Goal: Find specific page/section: Find specific page/section

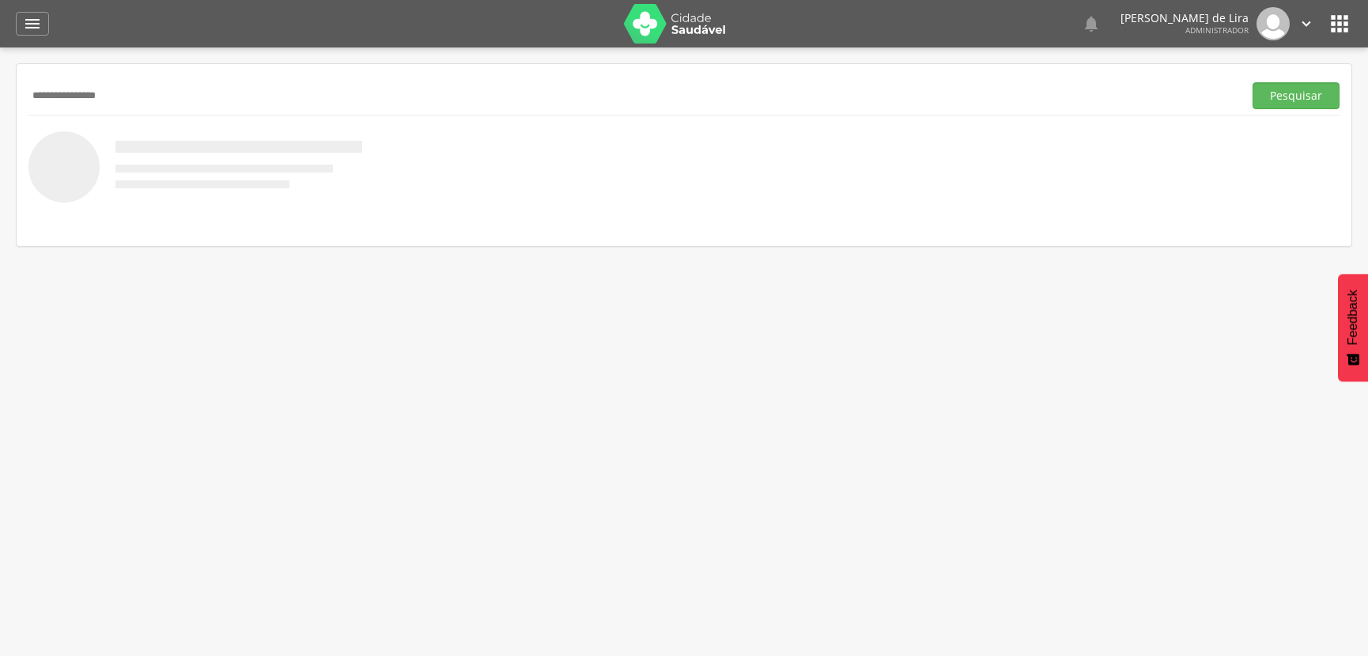
click at [1253, 82] on button "Pesquisar" at bounding box center [1296, 95] width 87 height 27
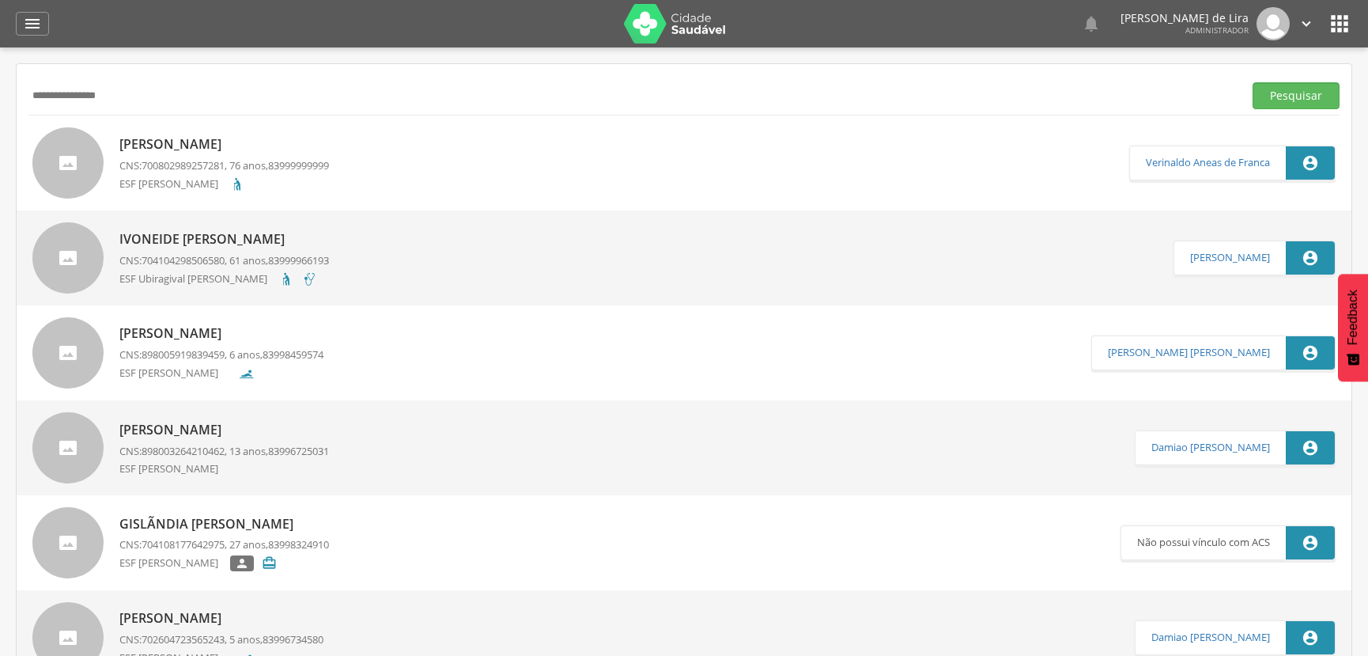
drag, startPoint x: 142, startPoint y: 85, endPoint x: 0, endPoint y: 88, distance: 142.4
click at [0, 88] on div " Supervisão  Distritos  Ubs adicionar ubs  Coordenador: - Ouro Velho / [GEO…" at bounding box center [684, 375] width 1368 height 656
type input "**********"
click at [1253, 82] on button "Pesquisar" at bounding box center [1296, 95] width 87 height 27
click at [210, 142] on p "[PERSON_NAME]" at bounding box center [224, 145] width 210 height 18
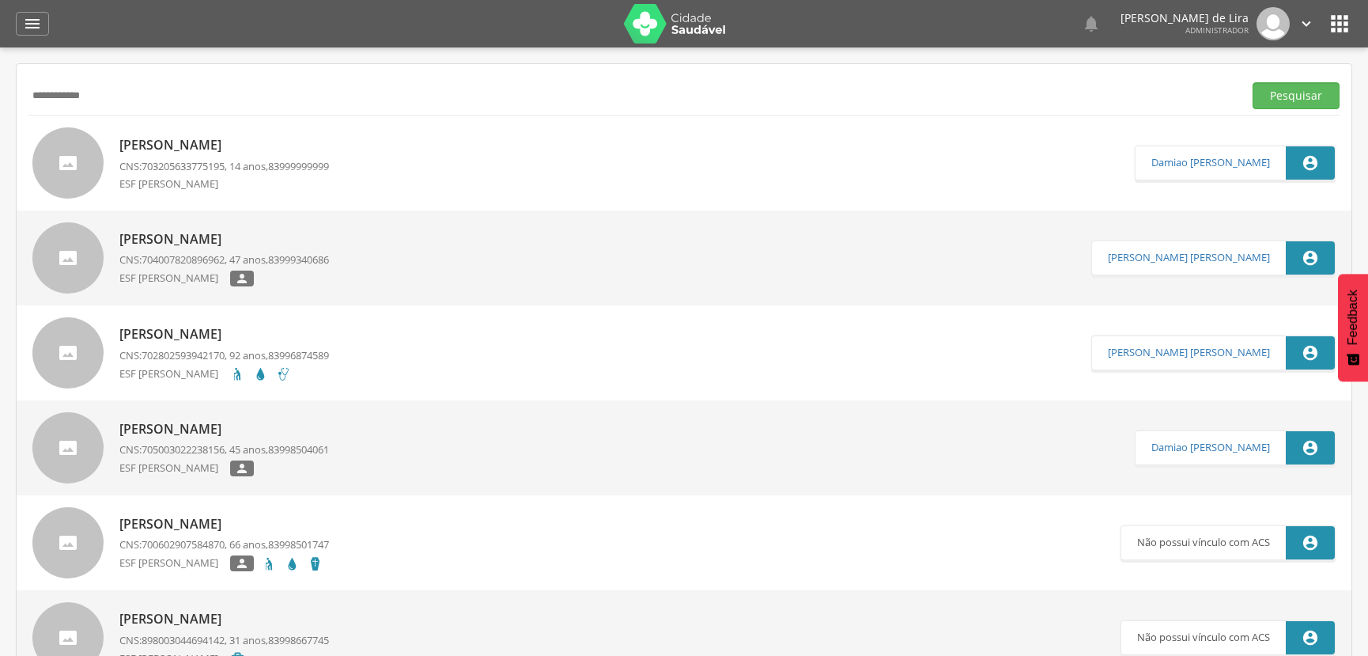
type input "**********"
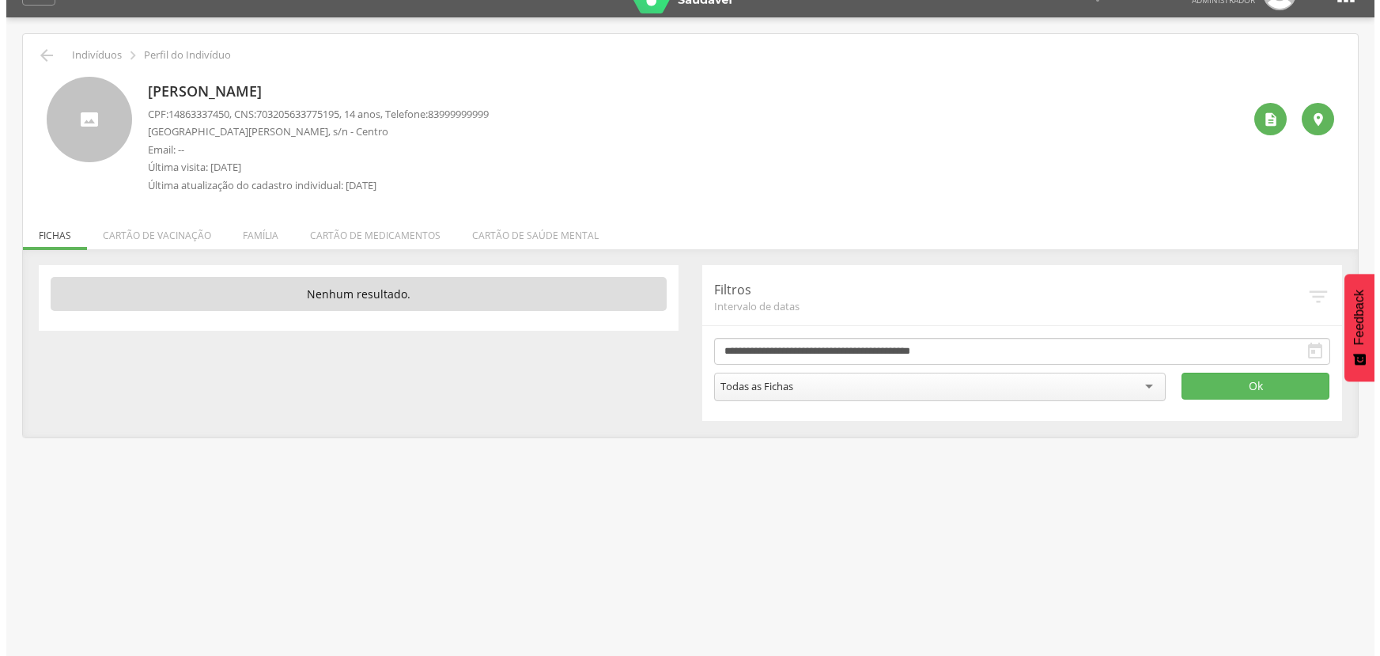
scroll to position [47, 0]
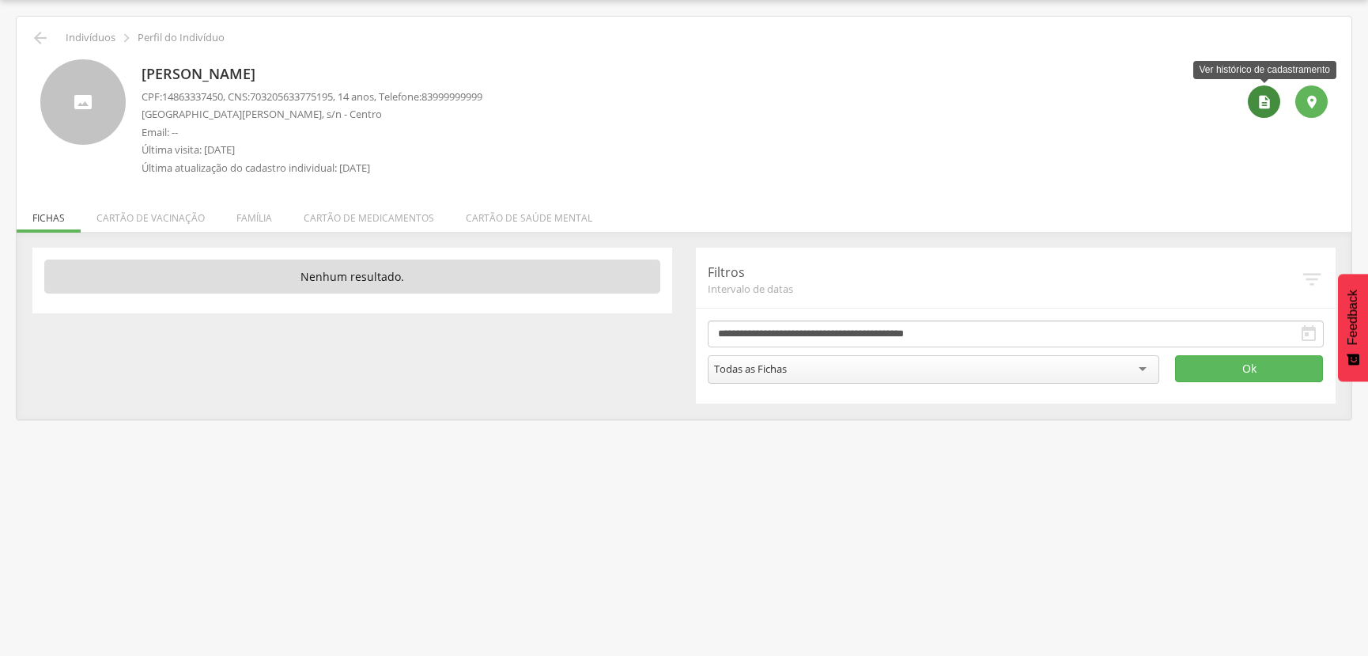
click at [1262, 101] on icon "" at bounding box center [1265, 102] width 16 height 16
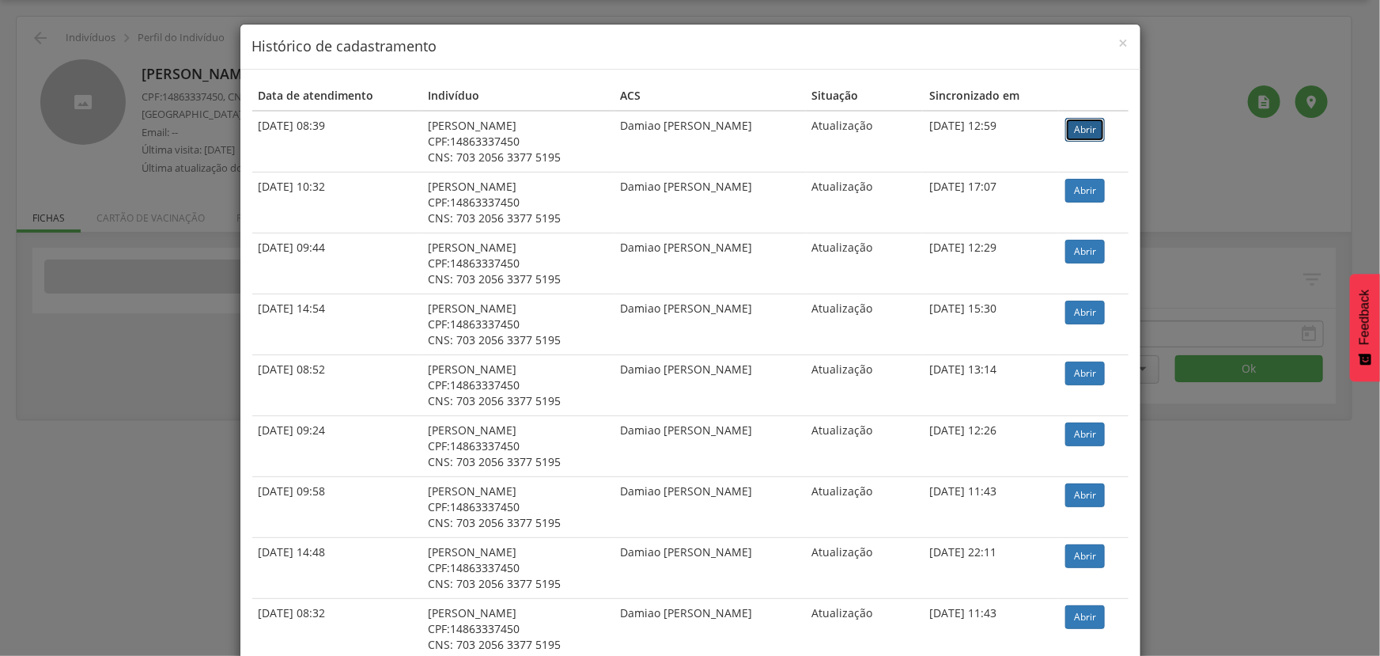
click at [1068, 127] on link "Abrir" at bounding box center [1085, 130] width 40 height 24
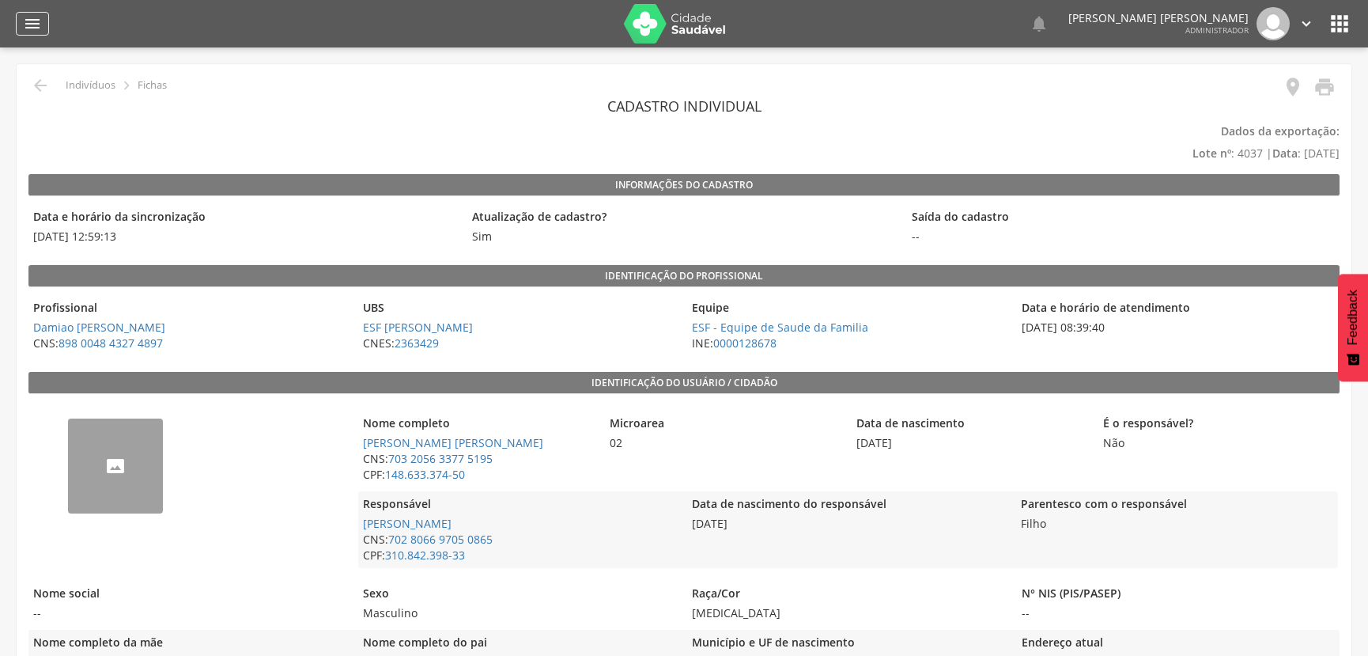
click at [28, 31] on icon "" at bounding box center [32, 23] width 19 height 19
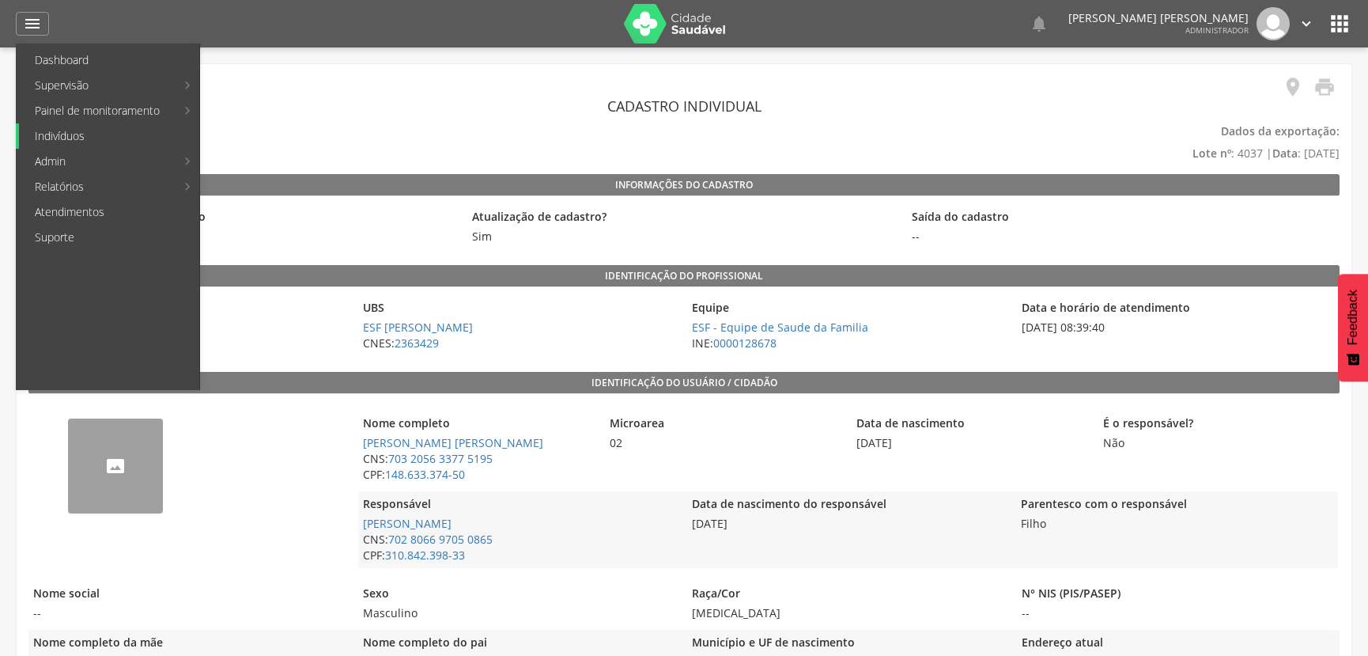
click at [110, 137] on link "Indivíduos" at bounding box center [109, 135] width 180 height 25
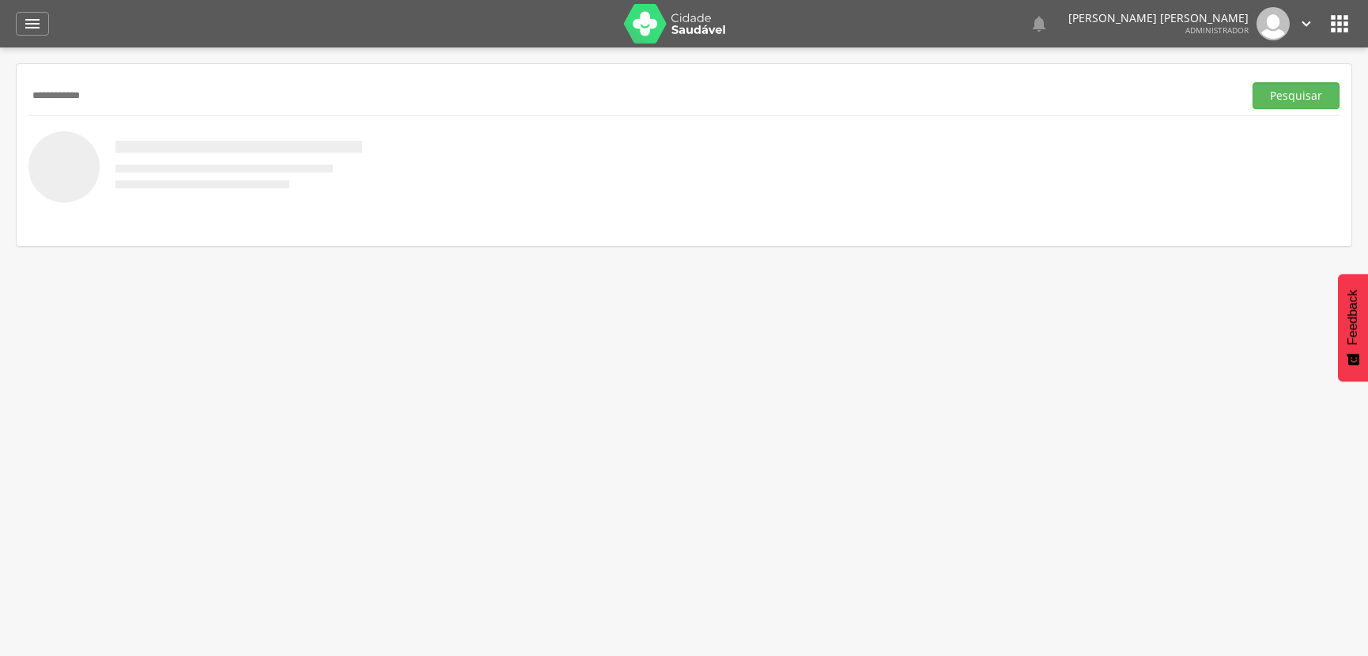
type input "**********"
click at [1253, 82] on button "Pesquisar" at bounding box center [1296, 95] width 87 height 27
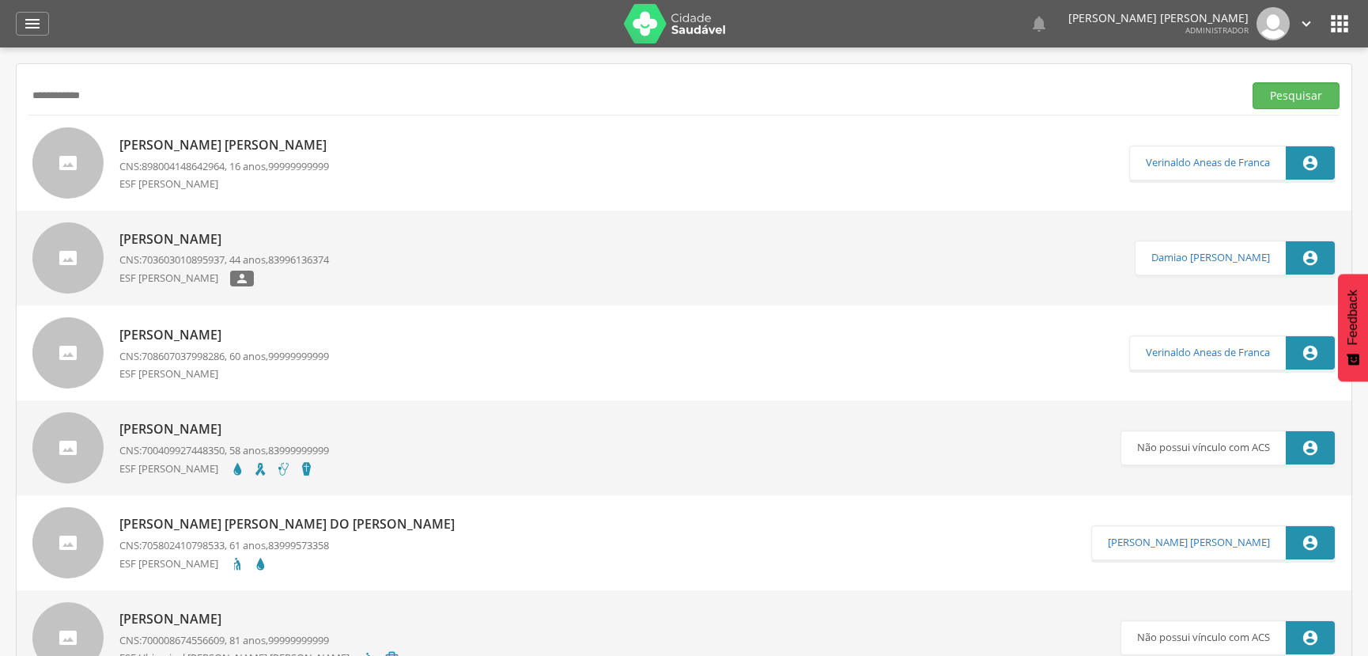
click at [278, 173] on div "Flavio Lucas Santos da Silva CNS: 898004148642964 , 16 anos, 99999999999 ESF Ma…" at bounding box center [226, 162] width 215 height 63
type input "**********"
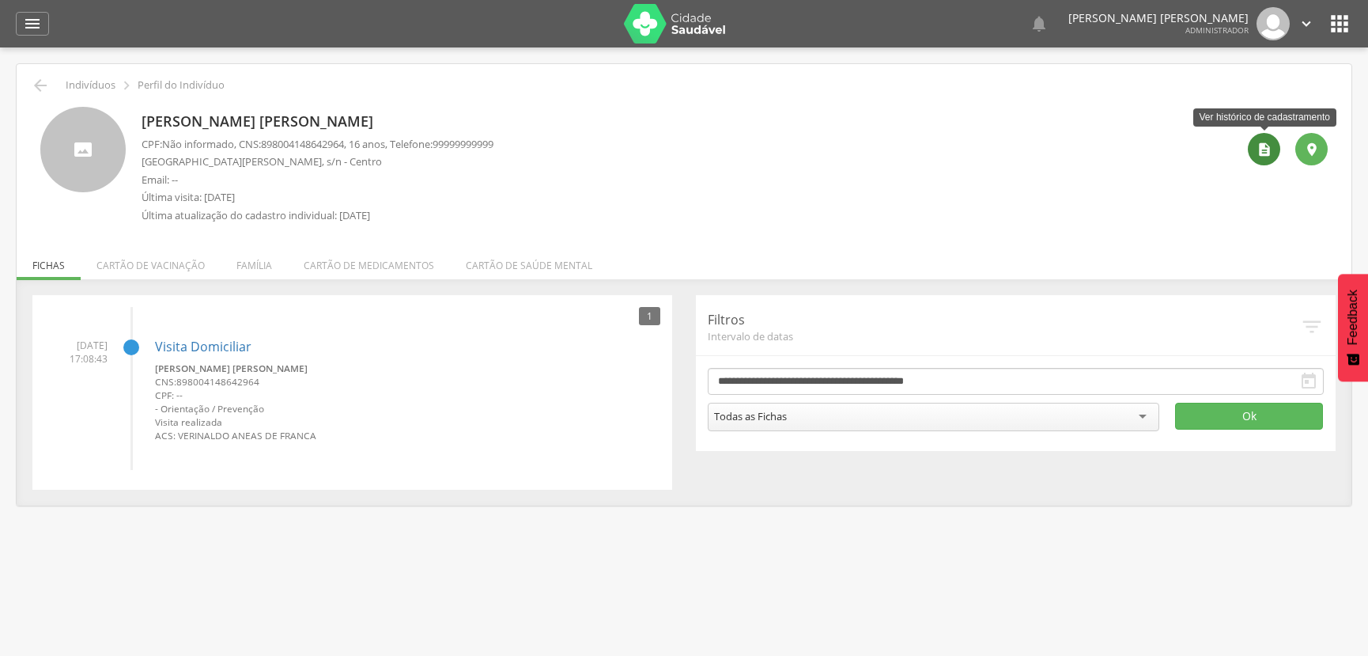
click at [1257, 147] on icon "" at bounding box center [1265, 150] width 16 height 16
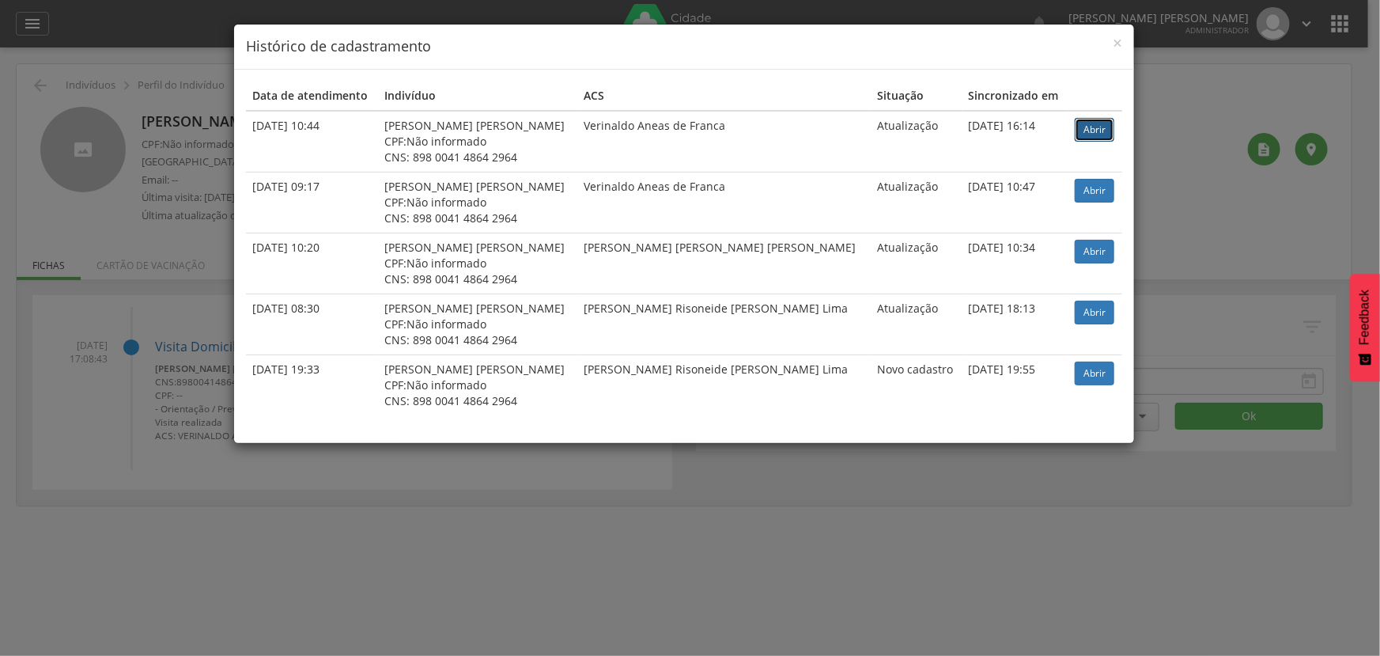
click at [1096, 127] on link "Abrir" at bounding box center [1095, 130] width 40 height 24
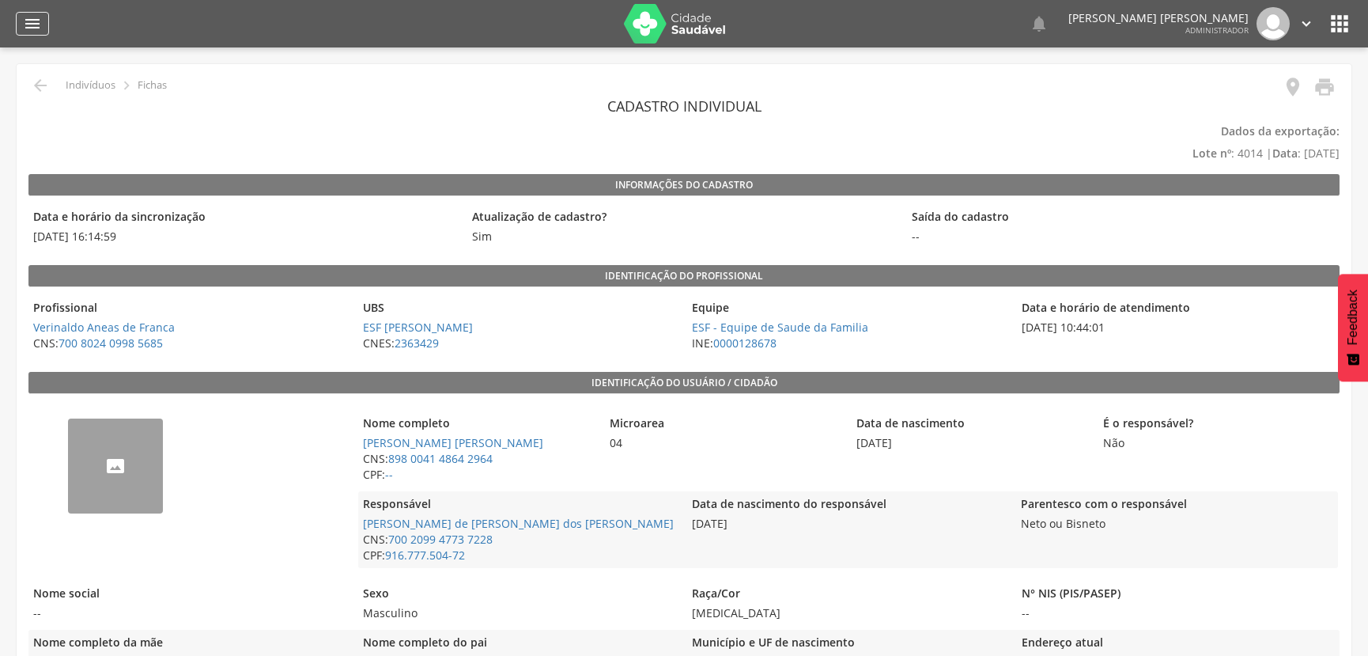
click at [29, 27] on icon "" at bounding box center [32, 23] width 19 height 19
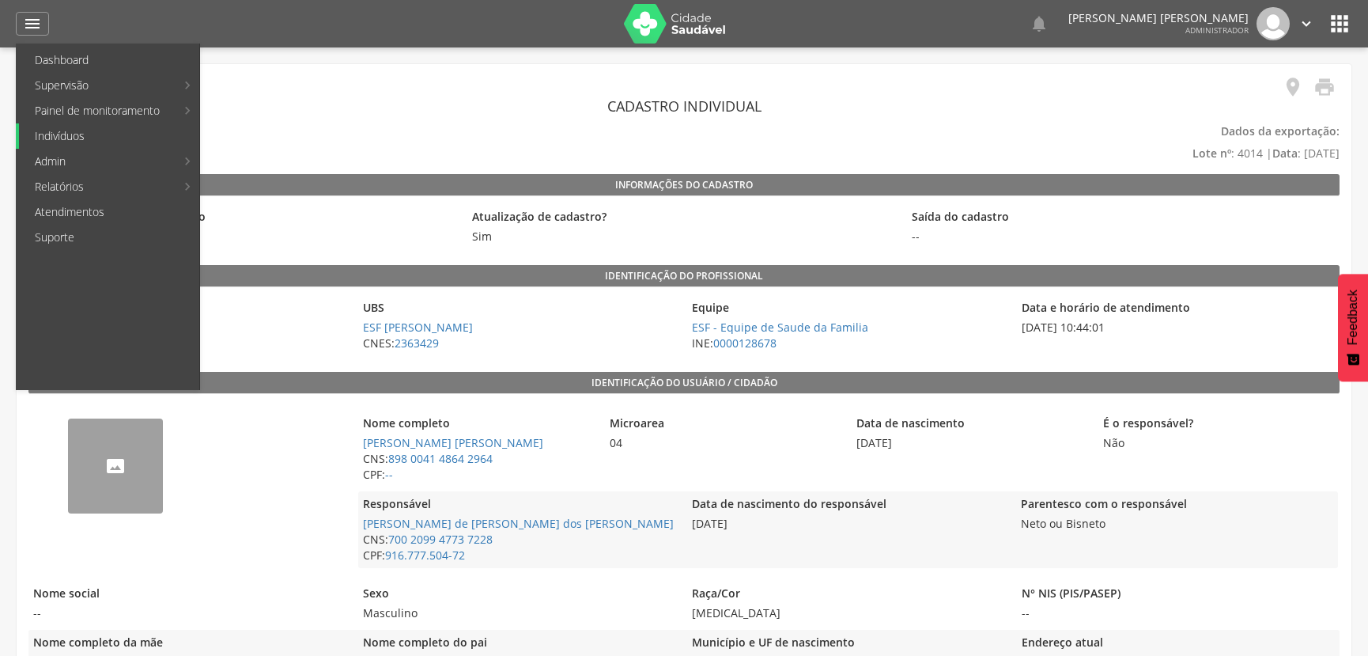
click at [115, 140] on link "Indivíduos" at bounding box center [109, 135] width 180 height 25
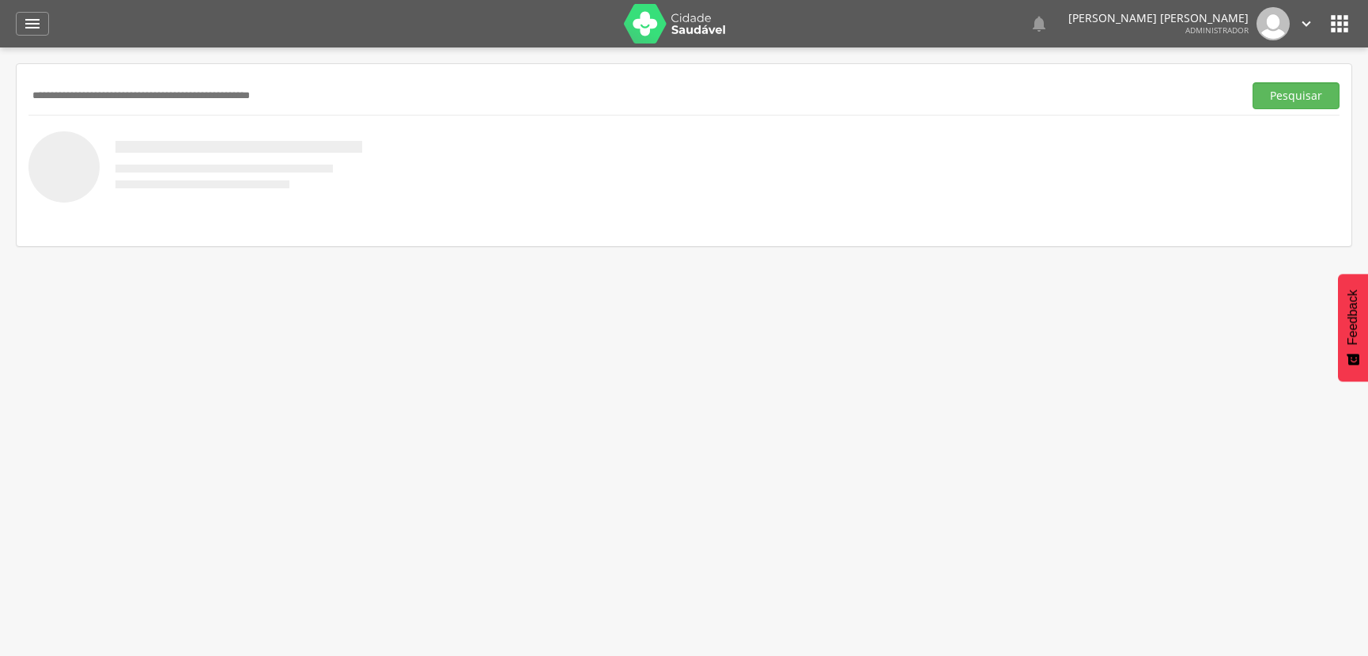
click at [112, 95] on input "text" at bounding box center [632, 95] width 1209 height 27
click at [1253, 82] on button "Pesquisar" at bounding box center [1296, 95] width 87 height 27
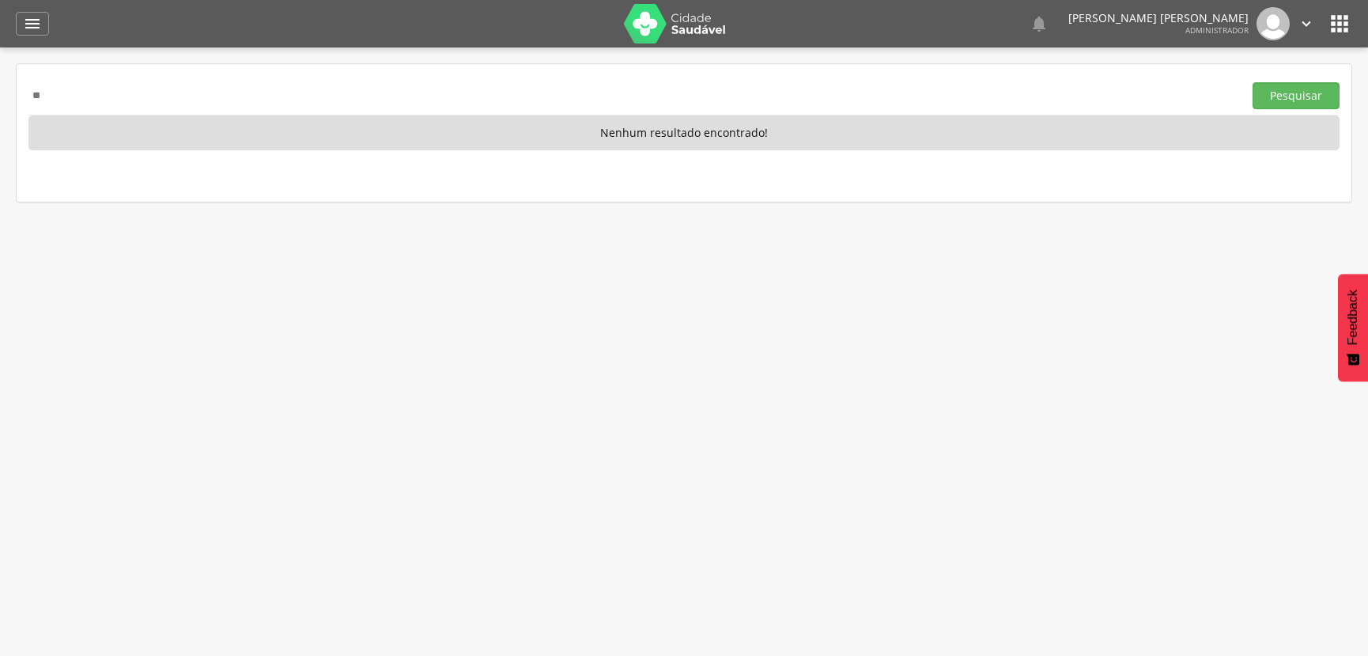
type input "*"
click at [1253, 82] on button "Pesquisar" at bounding box center [1296, 95] width 87 height 27
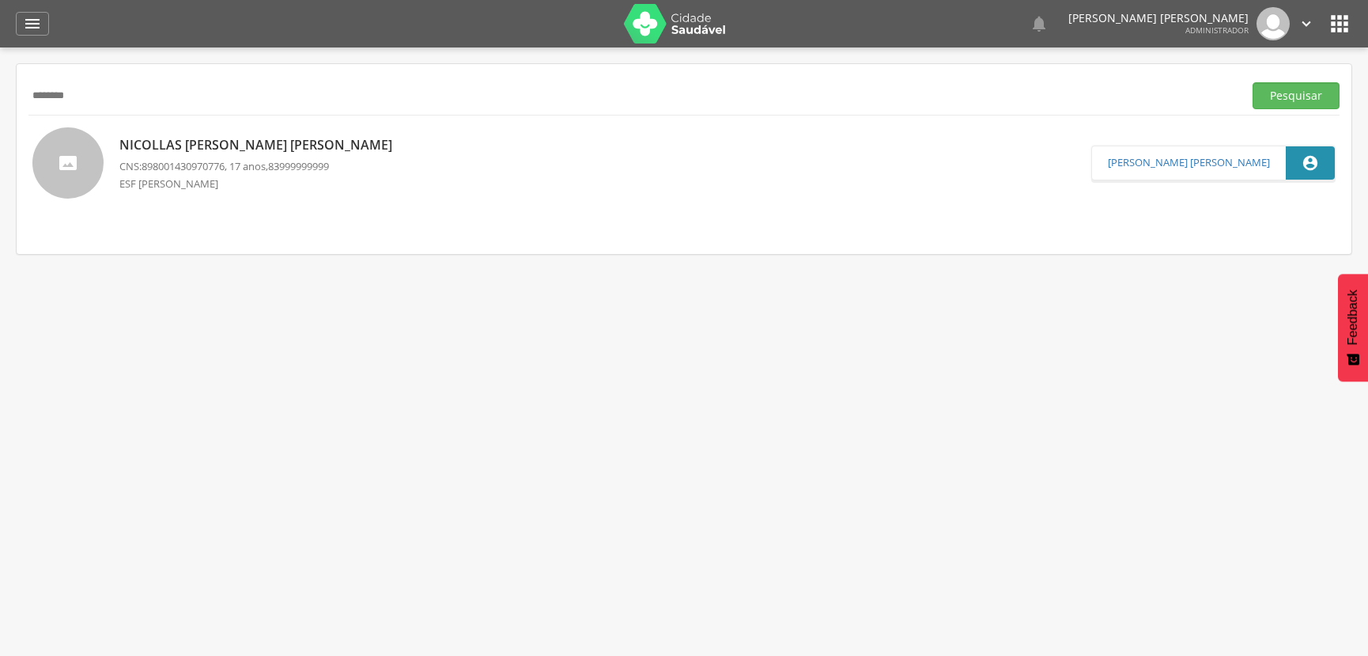
drag, startPoint x: 119, startPoint y: 102, endPoint x: 0, endPoint y: 72, distance: 122.4
click at [0, 72] on div " Supervisão  Distritos  Ubs adicionar ubs  Coordenador: - Ouro Velho / [GEO…" at bounding box center [684, 375] width 1368 height 656
type input "**********"
click at [1253, 82] on button "Pesquisar" at bounding box center [1296, 95] width 87 height 27
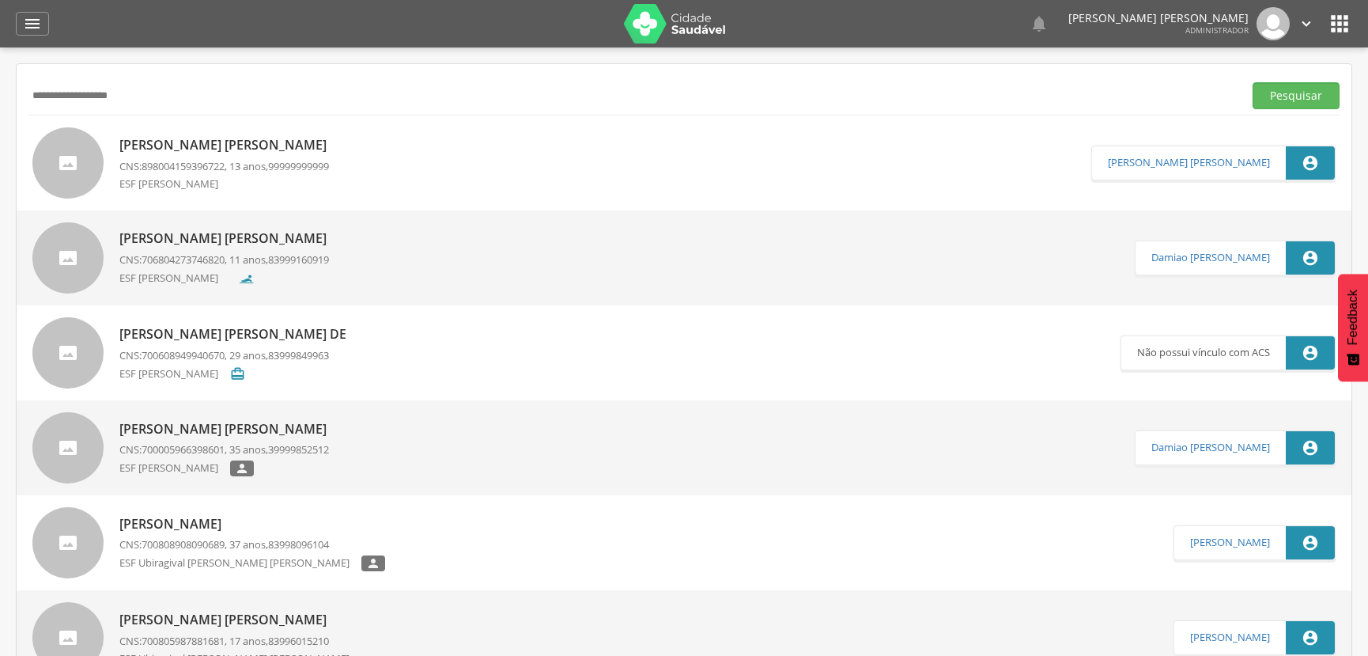
click at [285, 176] on div "ESF [PERSON_NAME]" at bounding box center [226, 185] width 215 height 18
type input "**********"
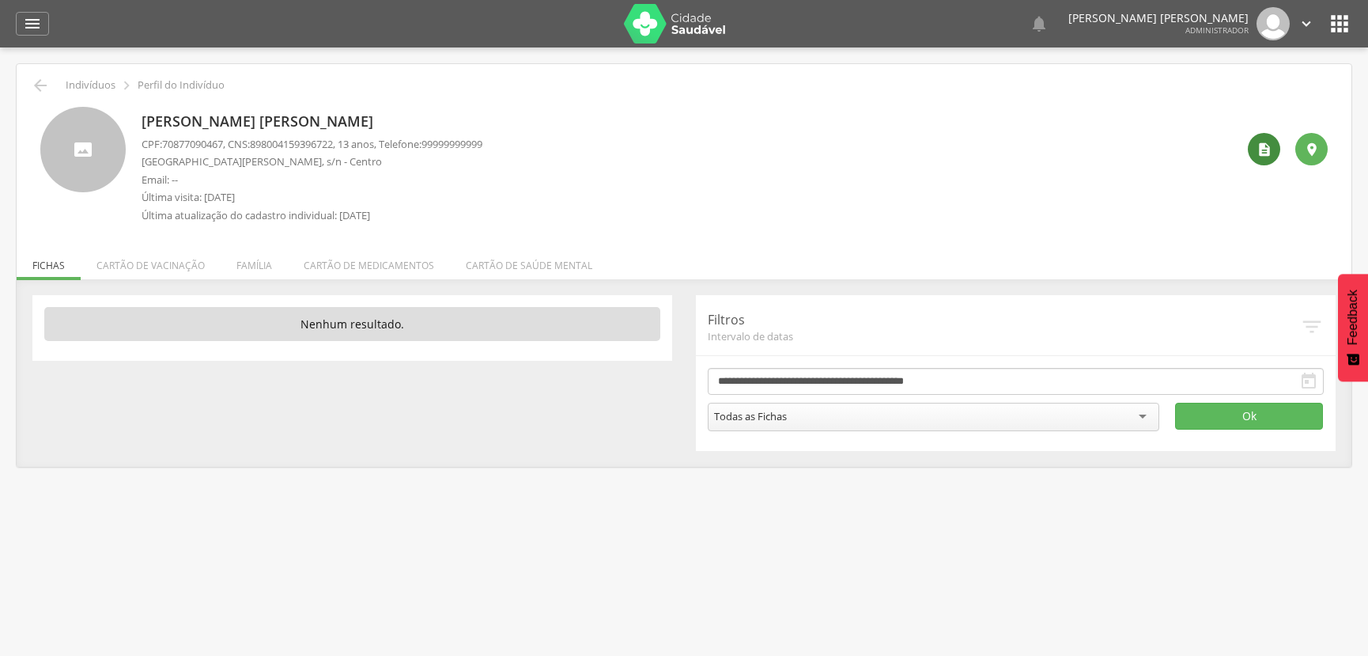
click at [1263, 148] on icon "" at bounding box center [1265, 150] width 16 height 16
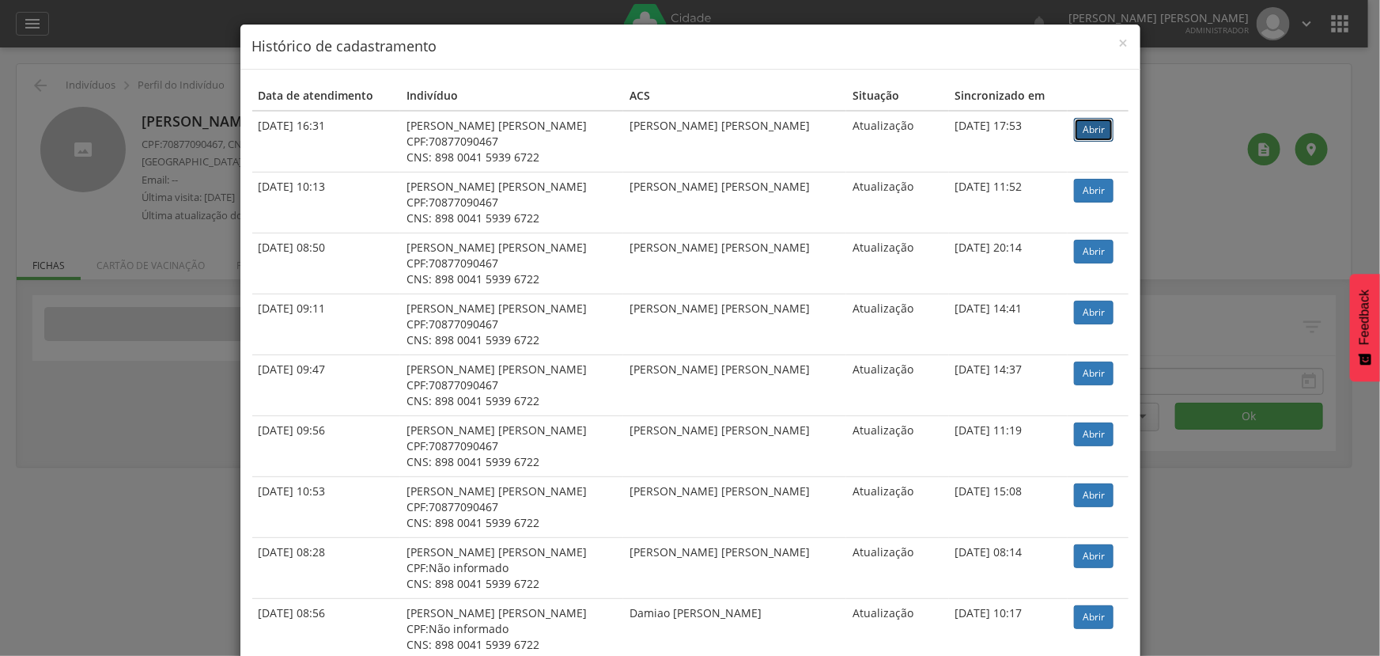
click at [1084, 129] on link "Abrir" at bounding box center [1094, 130] width 40 height 24
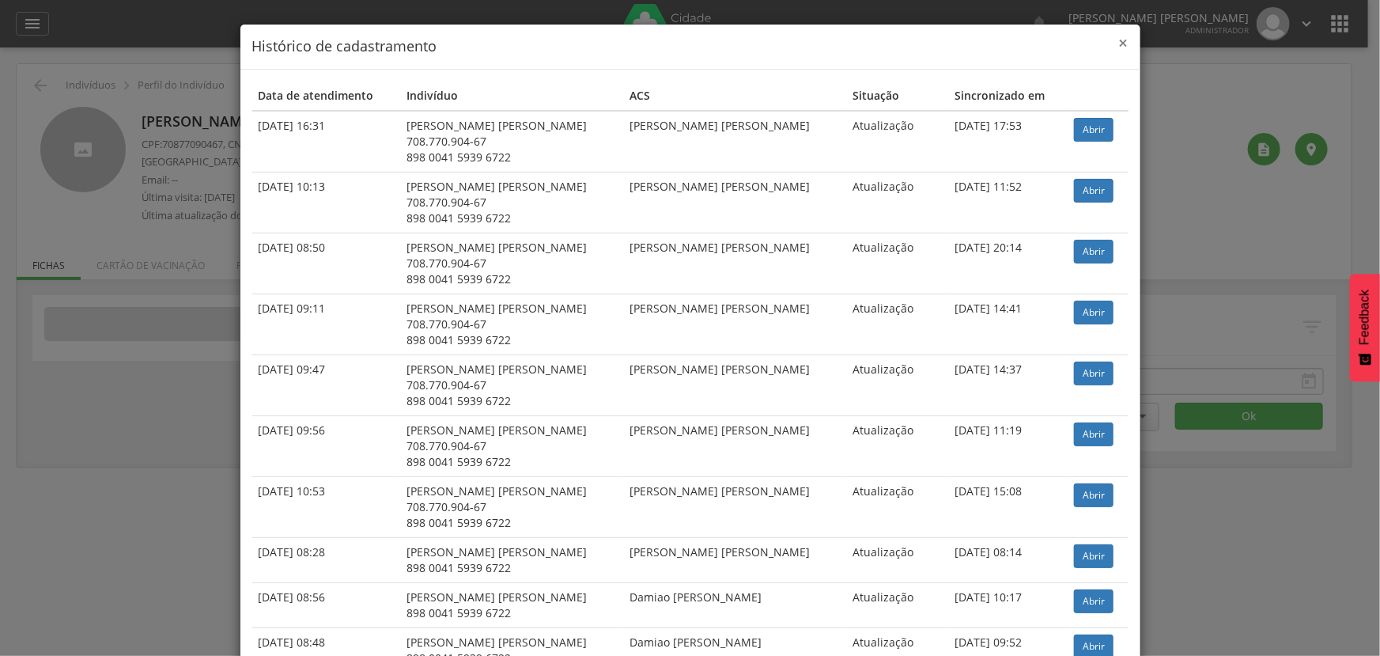
click at [1119, 38] on span "×" at bounding box center [1123, 43] width 9 height 22
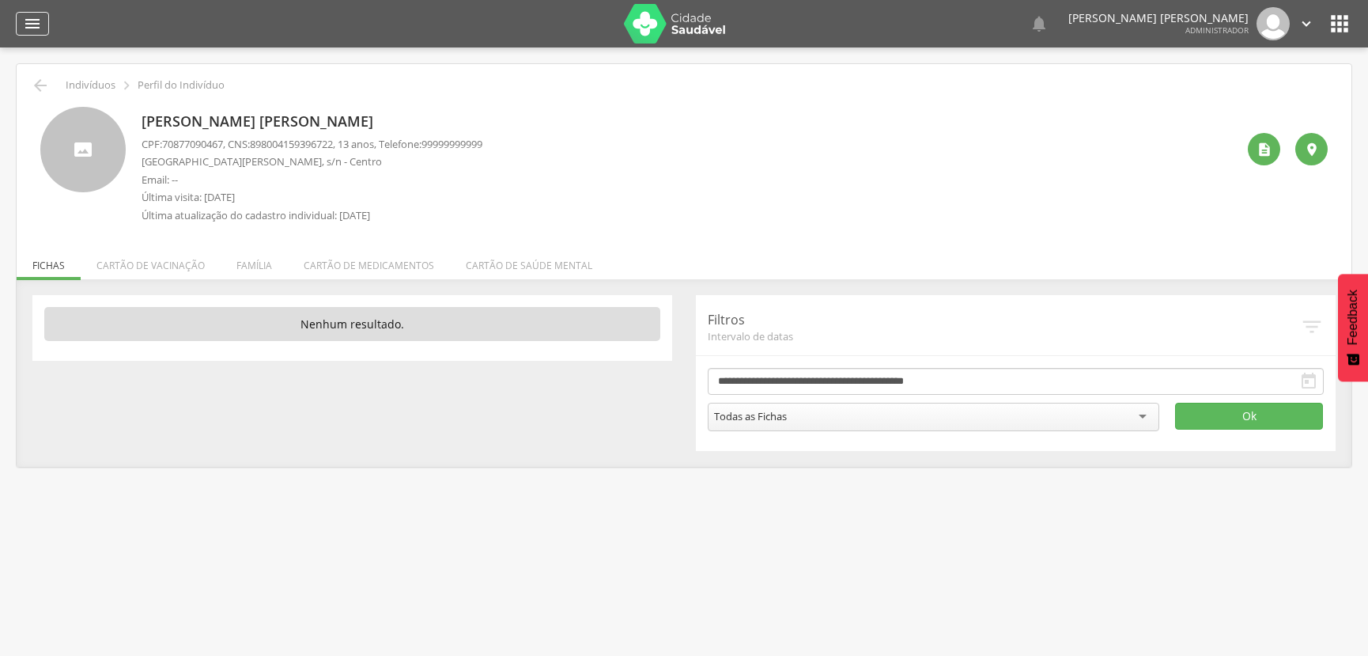
click at [36, 32] on icon "" at bounding box center [32, 23] width 19 height 19
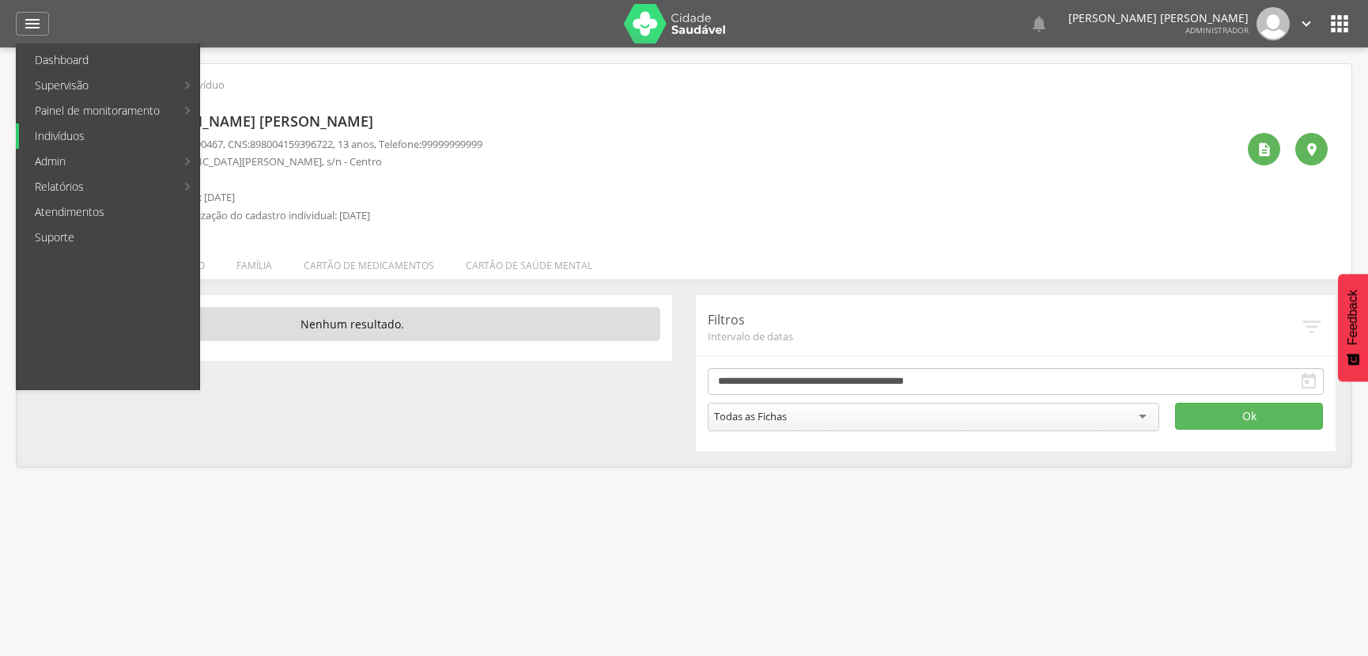
click at [77, 137] on link "Indivíduos" at bounding box center [109, 135] width 180 height 25
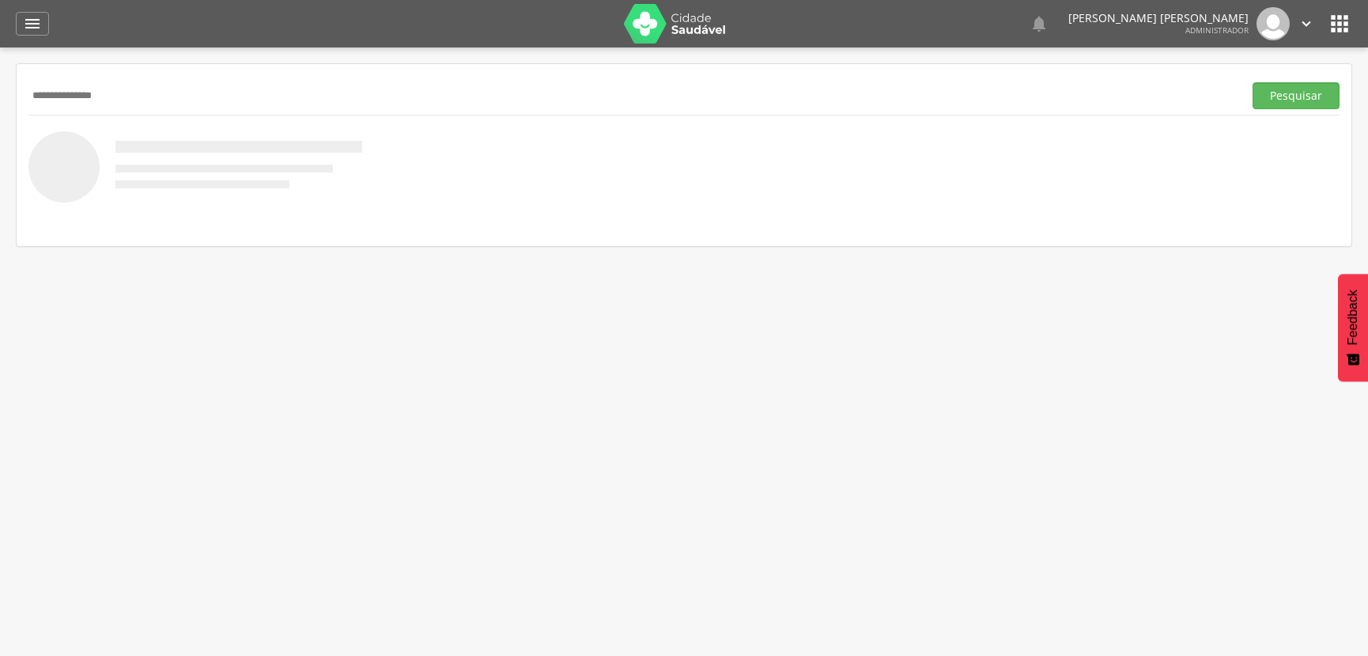
type input "**********"
click at [1253, 82] on button "Pesquisar" at bounding box center [1296, 95] width 87 height 27
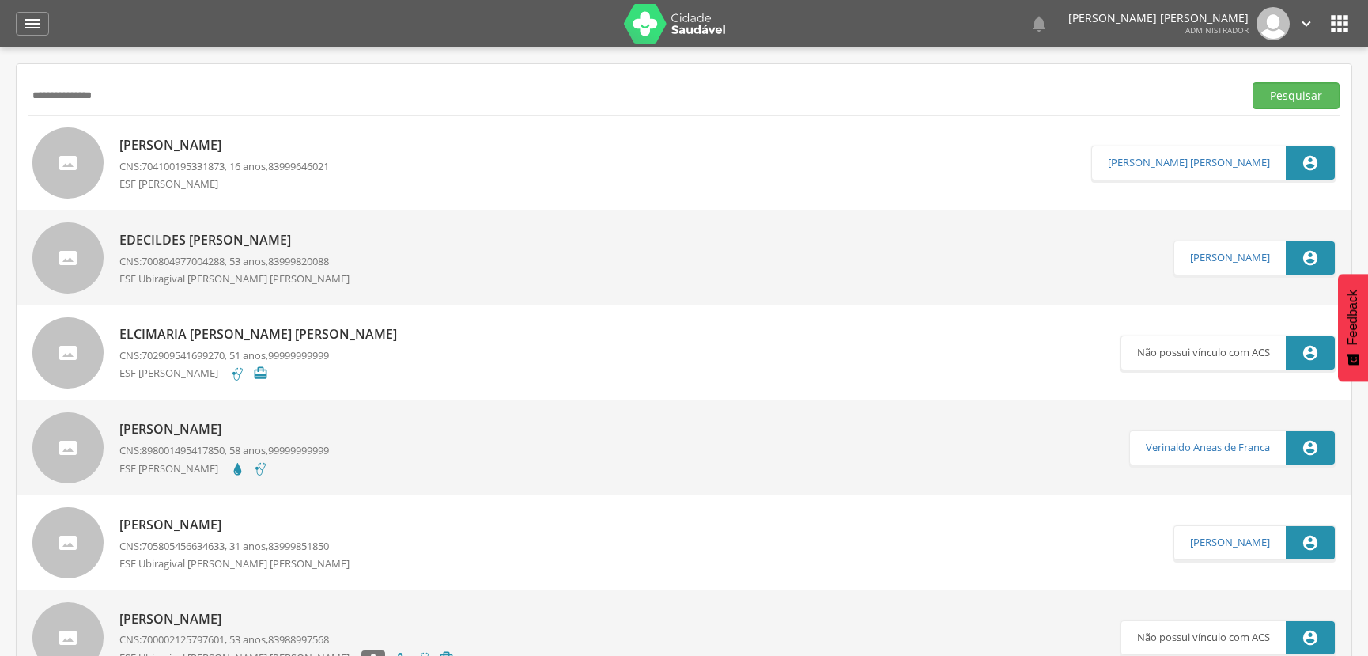
click at [152, 155] on div "Mateus Monteiro Fernandes CNS: 704100195331873 , 16 anos, 83999646021 ESF Mabel…" at bounding box center [224, 162] width 210 height 63
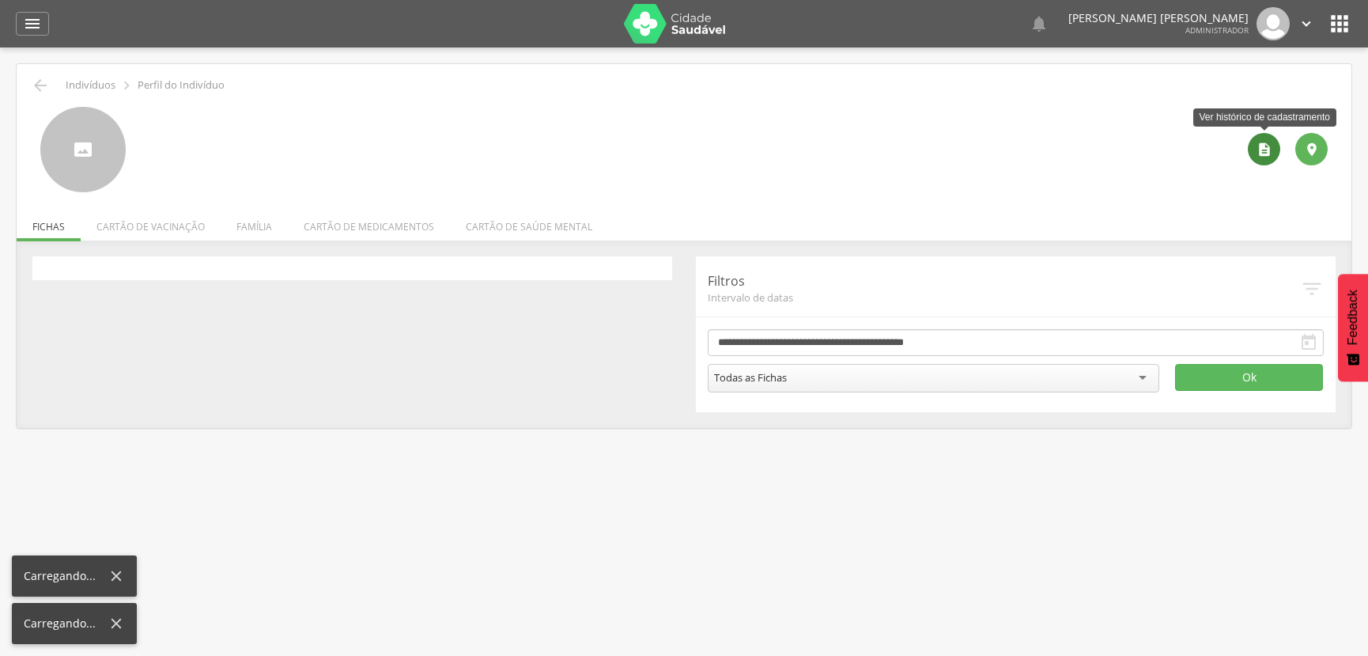
click at [1266, 143] on icon "" at bounding box center [1265, 150] width 16 height 16
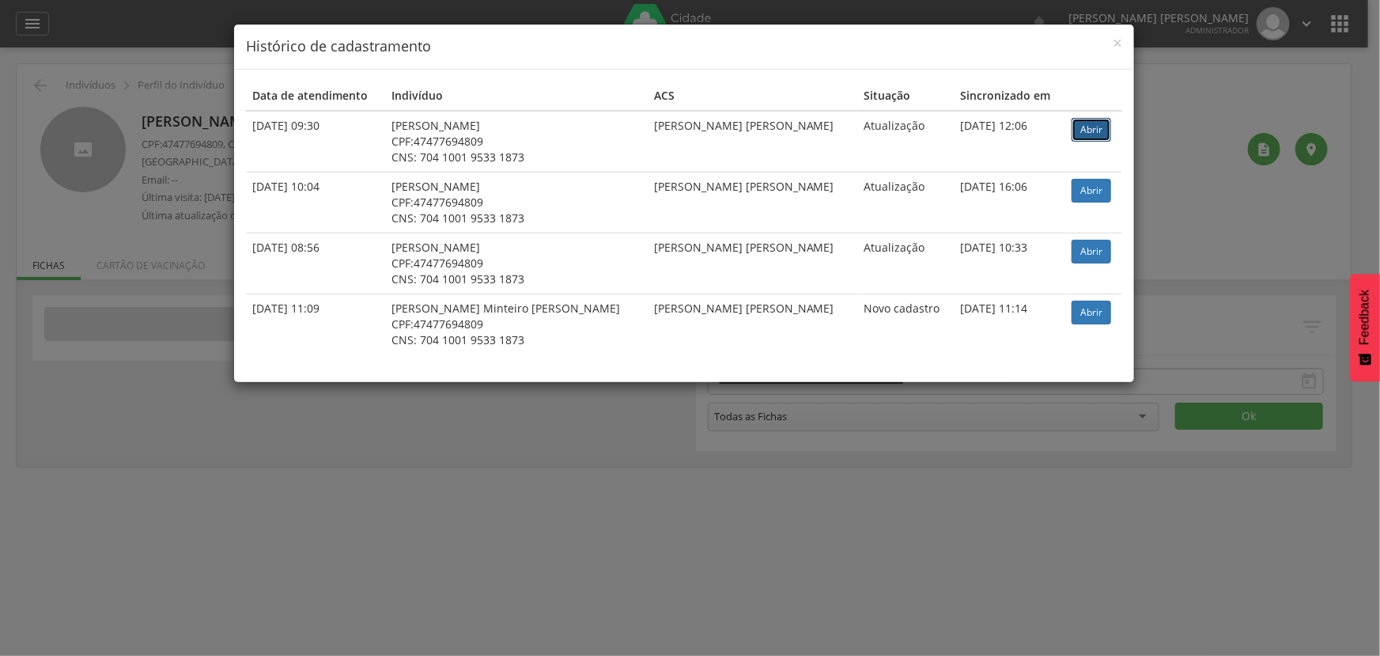
click at [1085, 123] on link "Abrir" at bounding box center [1092, 130] width 40 height 24
click at [1118, 45] on span "×" at bounding box center [1117, 43] width 9 height 22
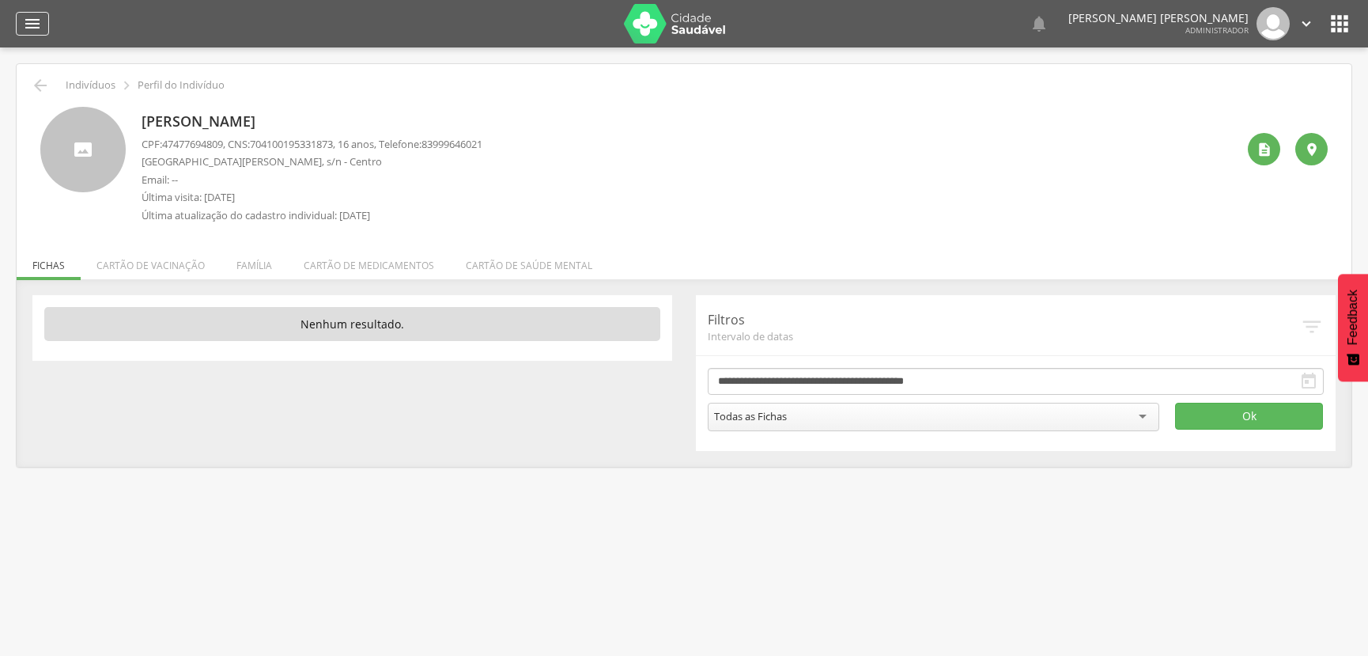
click at [30, 25] on icon "" at bounding box center [32, 23] width 19 height 19
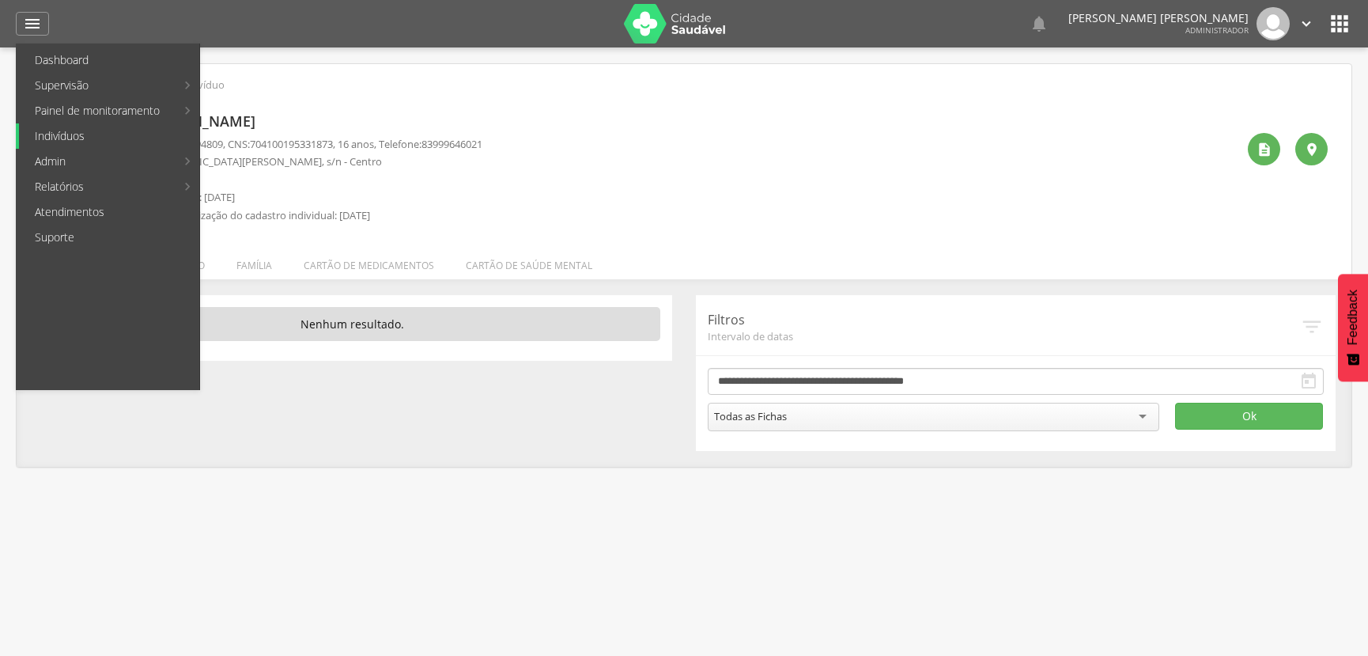
click at [103, 142] on link "Indivíduos" at bounding box center [109, 135] width 180 height 25
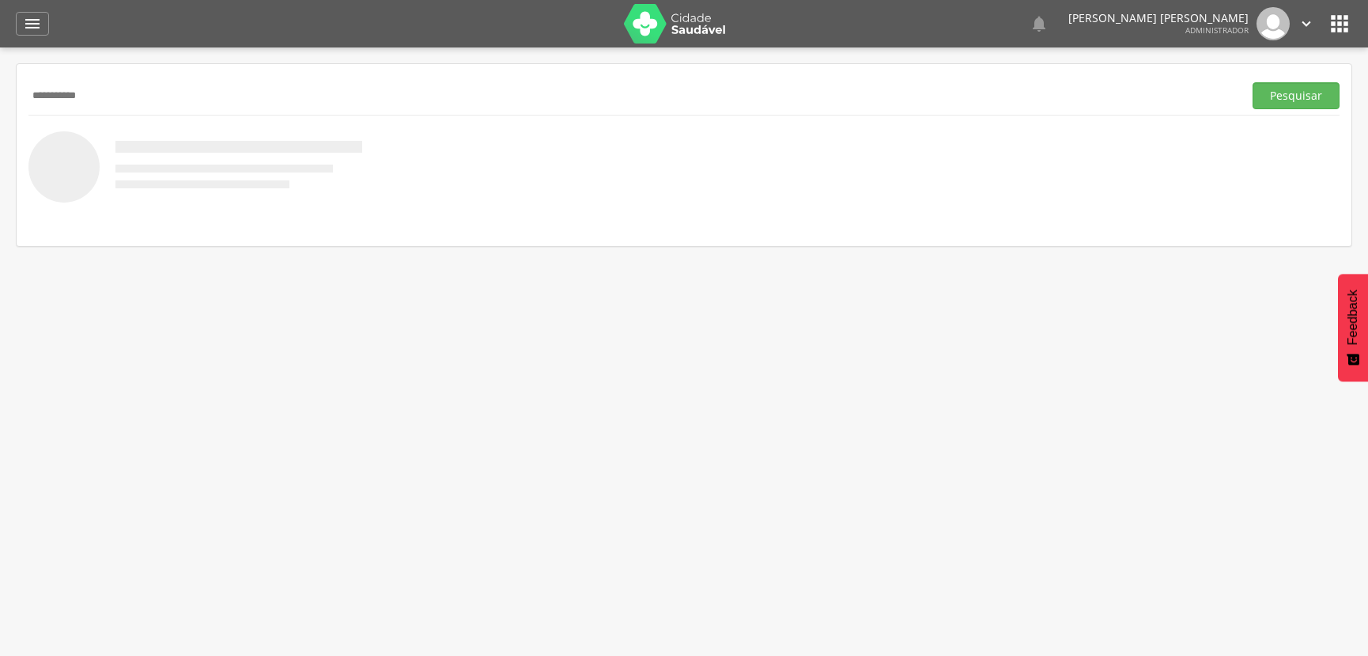
type input "**********"
click at [1253, 82] on button "Pesquisar" at bounding box center [1296, 95] width 87 height 27
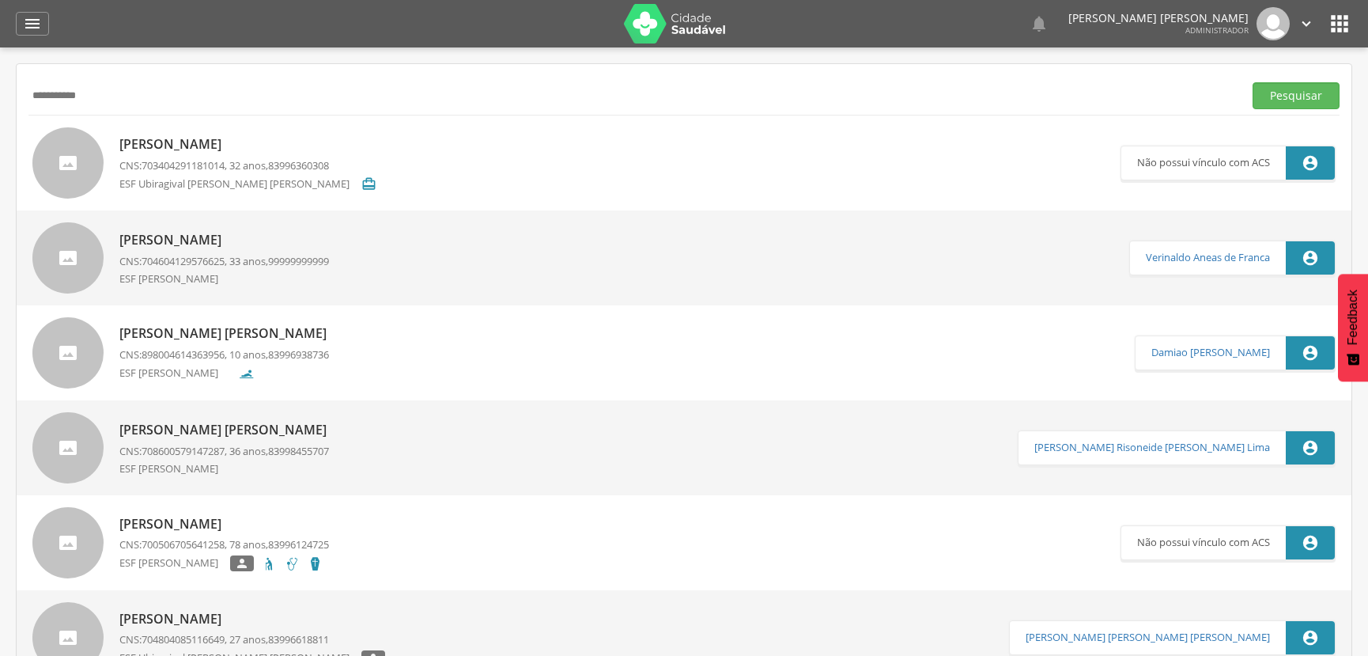
click at [227, 248] on p "Renan Silva Franca" at bounding box center [224, 240] width 210 height 18
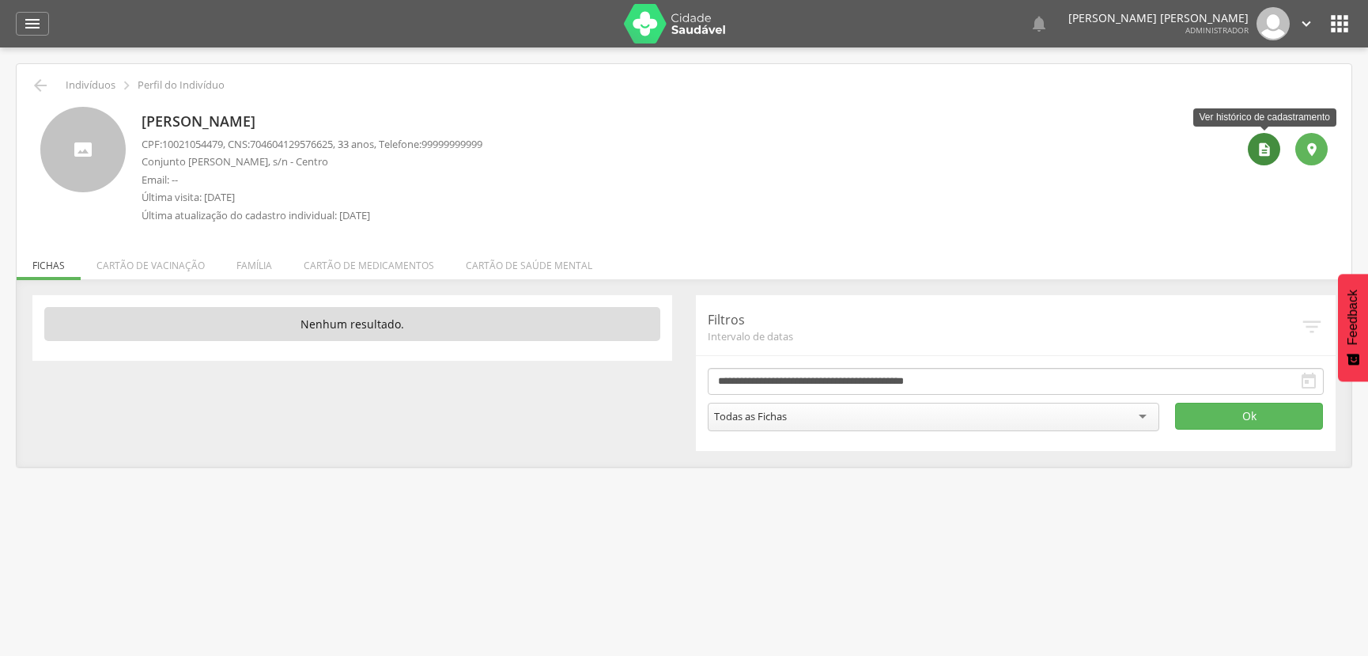
click at [1252, 149] on div "" at bounding box center [1264, 149] width 32 height 32
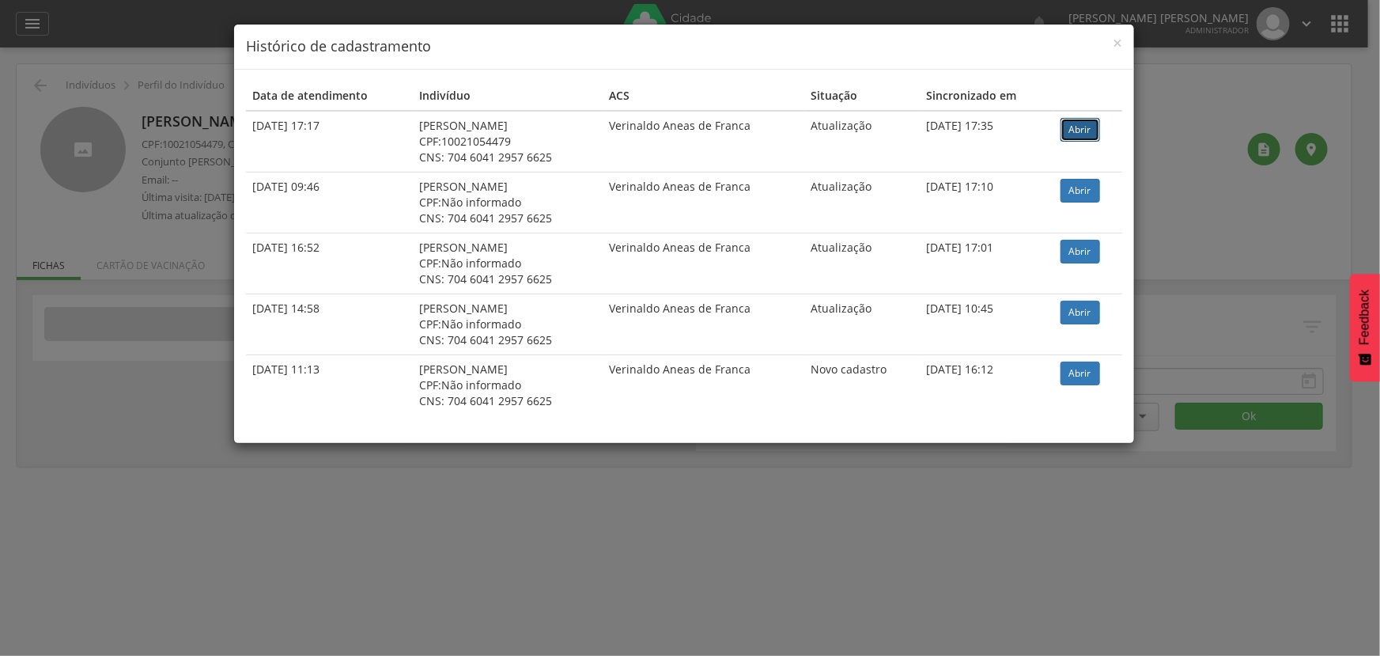
click at [1065, 138] on link "Abrir" at bounding box center [1081, 130] width 40 height 24
